Goal: Find specific page/section: Find specific page/section

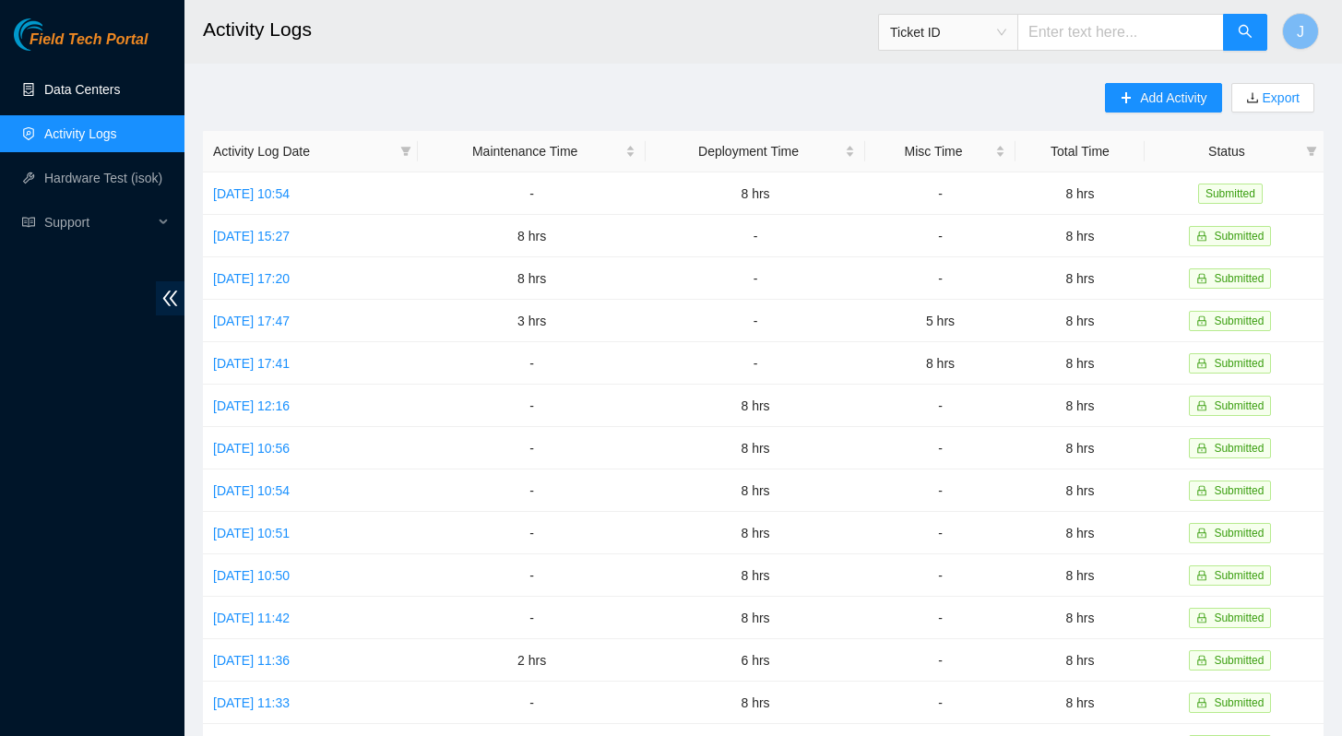
click at [101, 82] on link "Data Centers" at bounding box center [82, 89] width 76 height 15
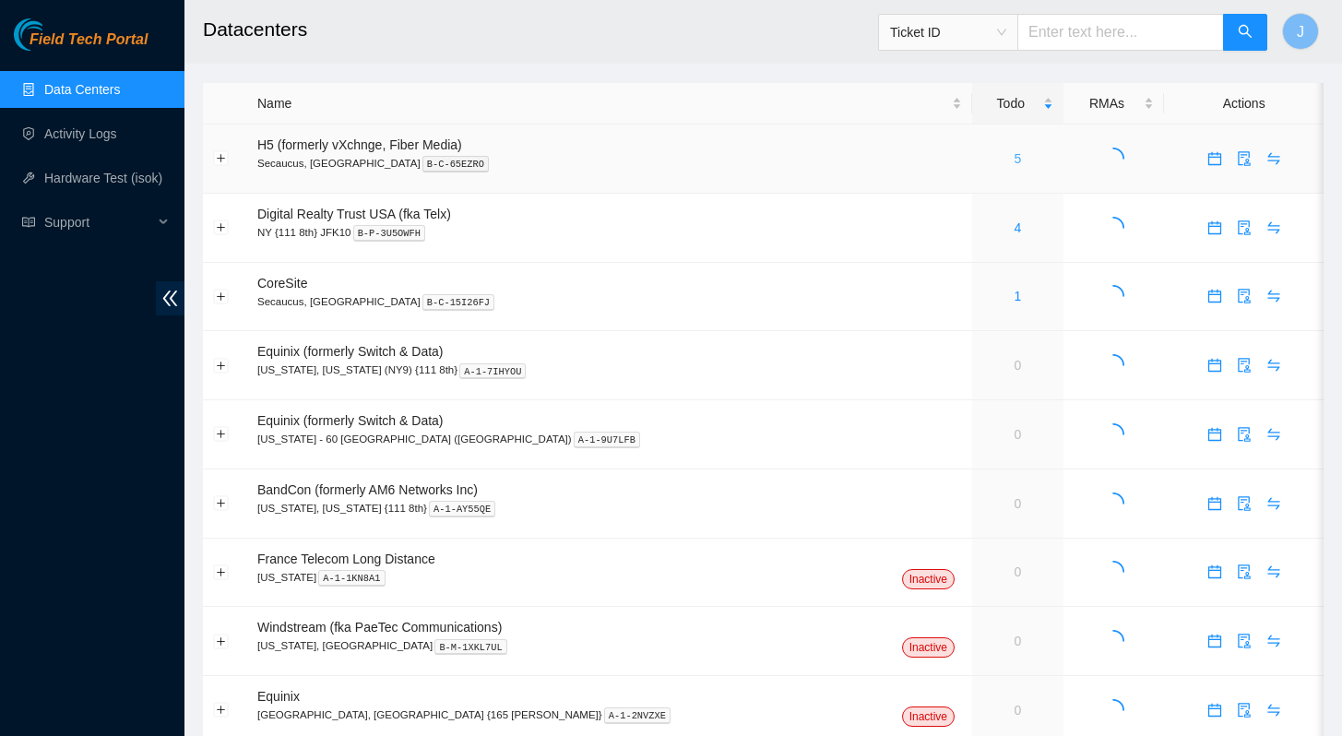
click at [1014, 159] on link "5" at bounding box center [1017, 158] width 7 height 15
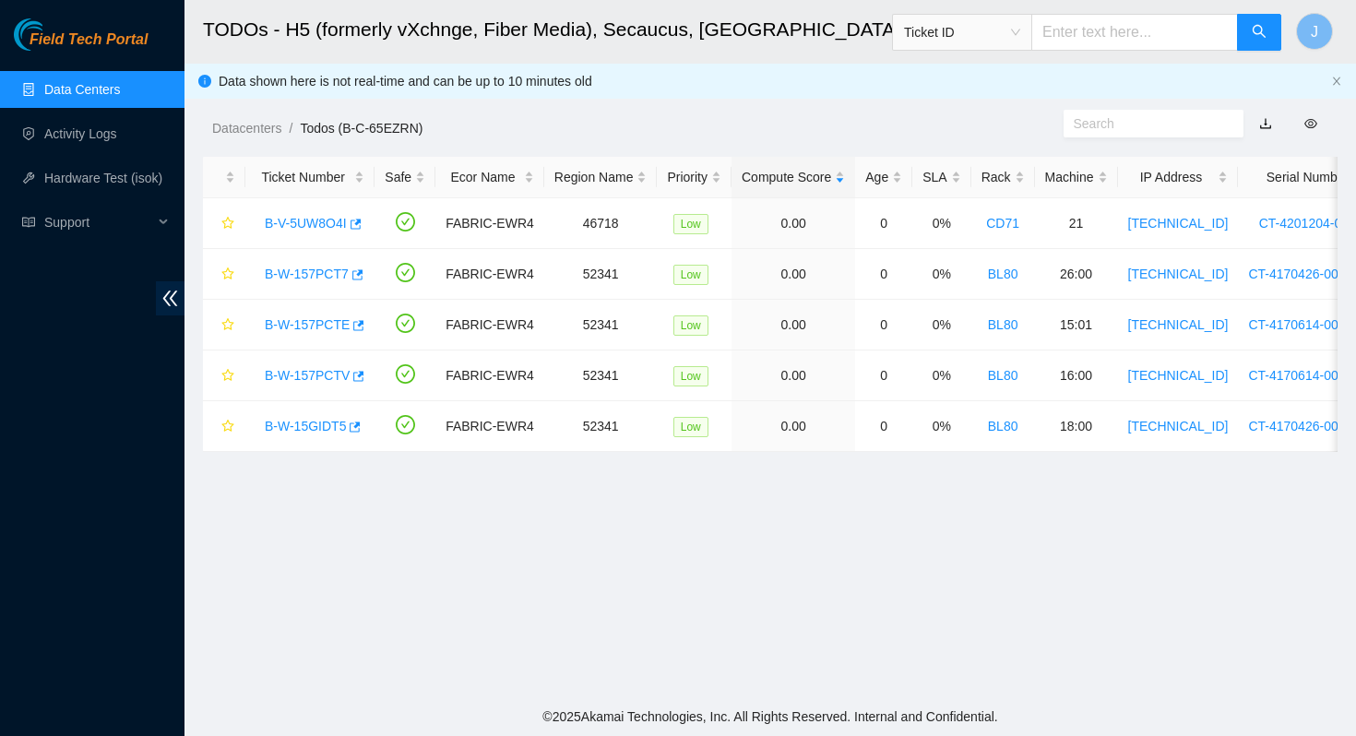
click at [97, 88] on link "Data Centers" at bounding box center [82, 89] width 76 height 15
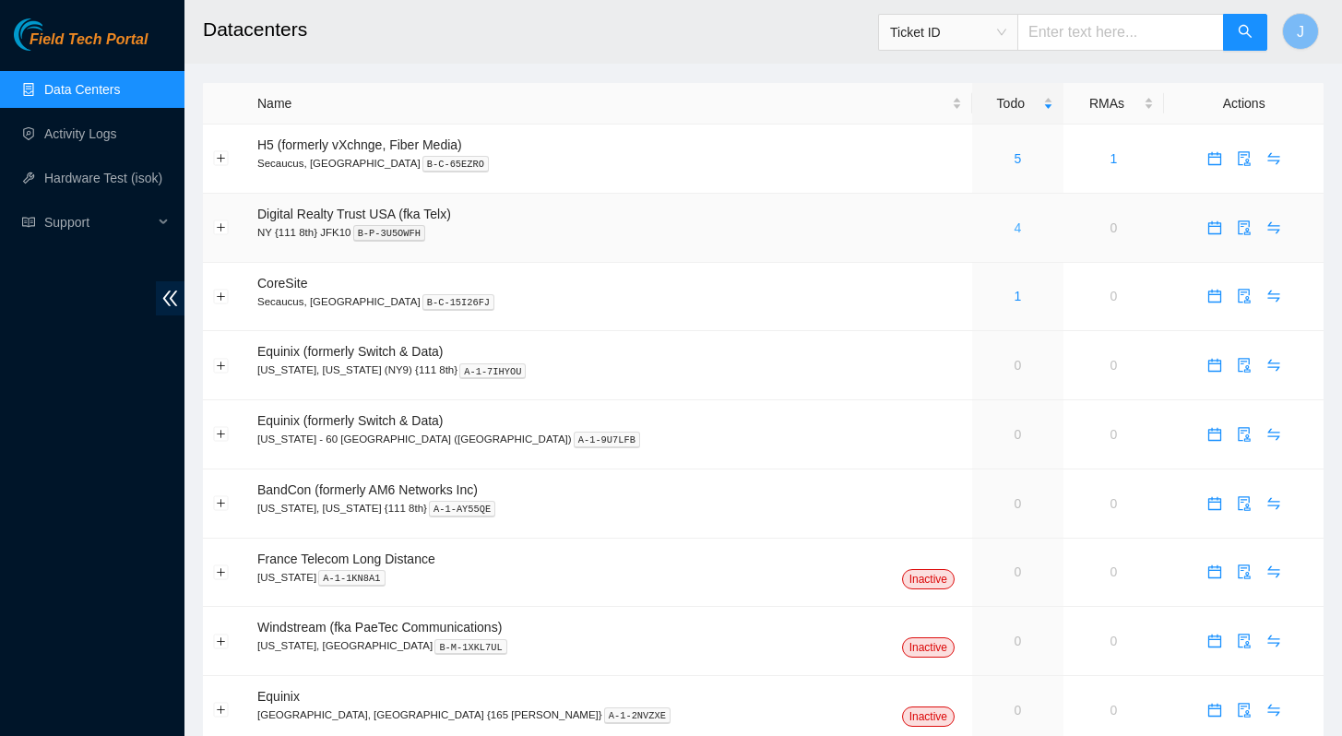
click at [1014, 225] on link "4" at bounding box center [1017, 227] width 7 height 15
